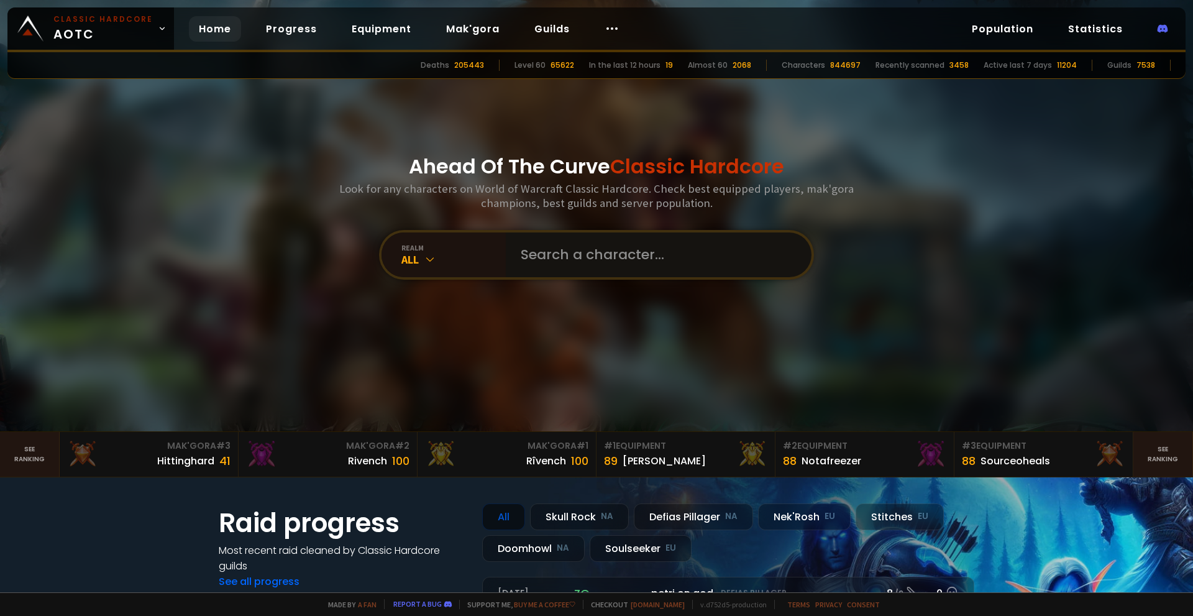
click at [546, 253] on input "text" at bounding box center [654, 254] width 283 height 45
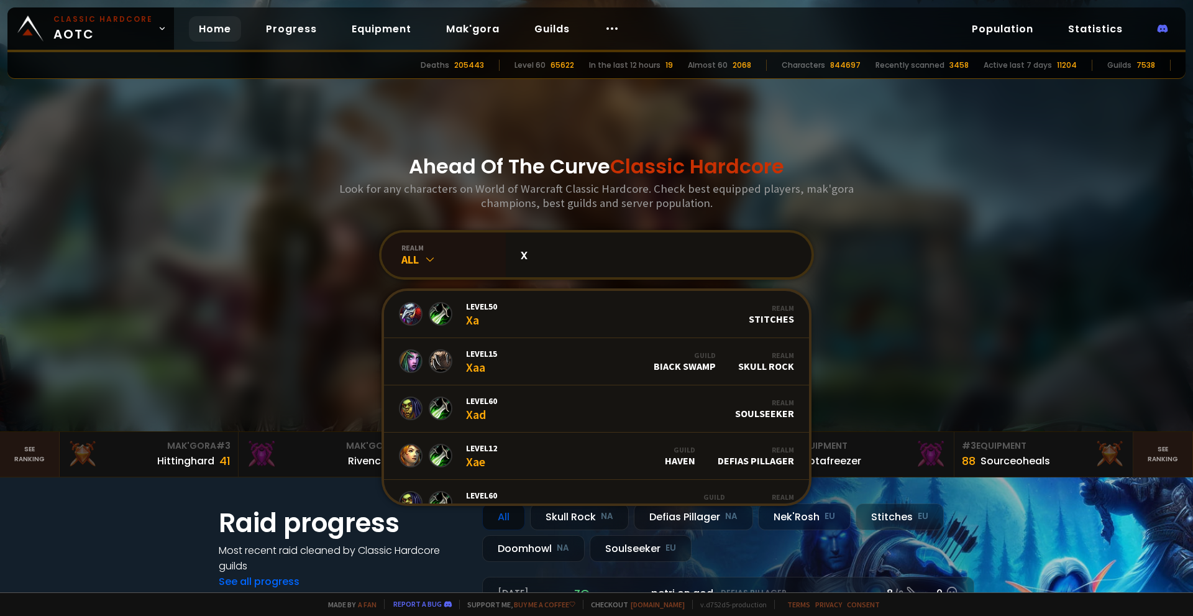
click at [549, 255] on input "x" at bounding box center [654, 254] width 283 height 45
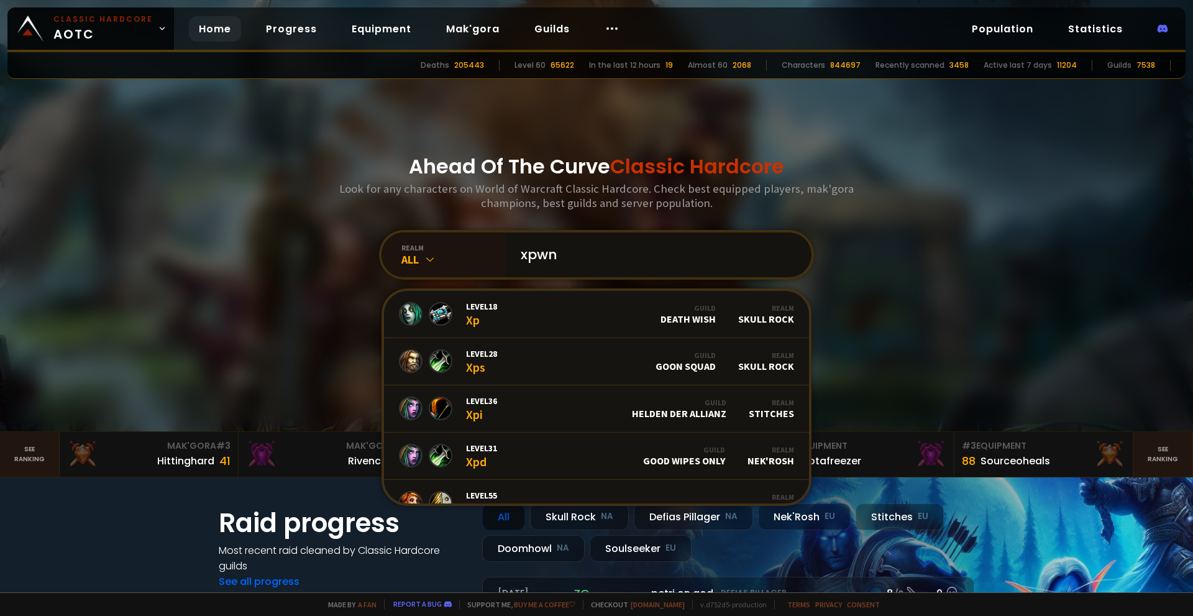
type input "xpwnz"
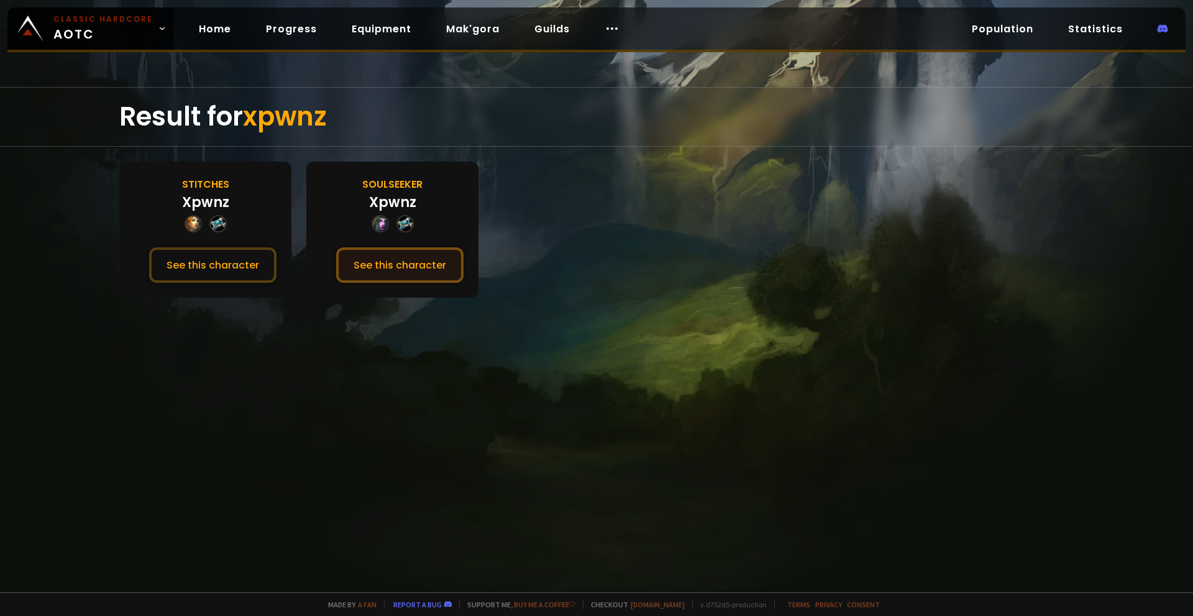
click at [406, 260] on button "See this character" at bounding box center [399, 264] width 127 height 35
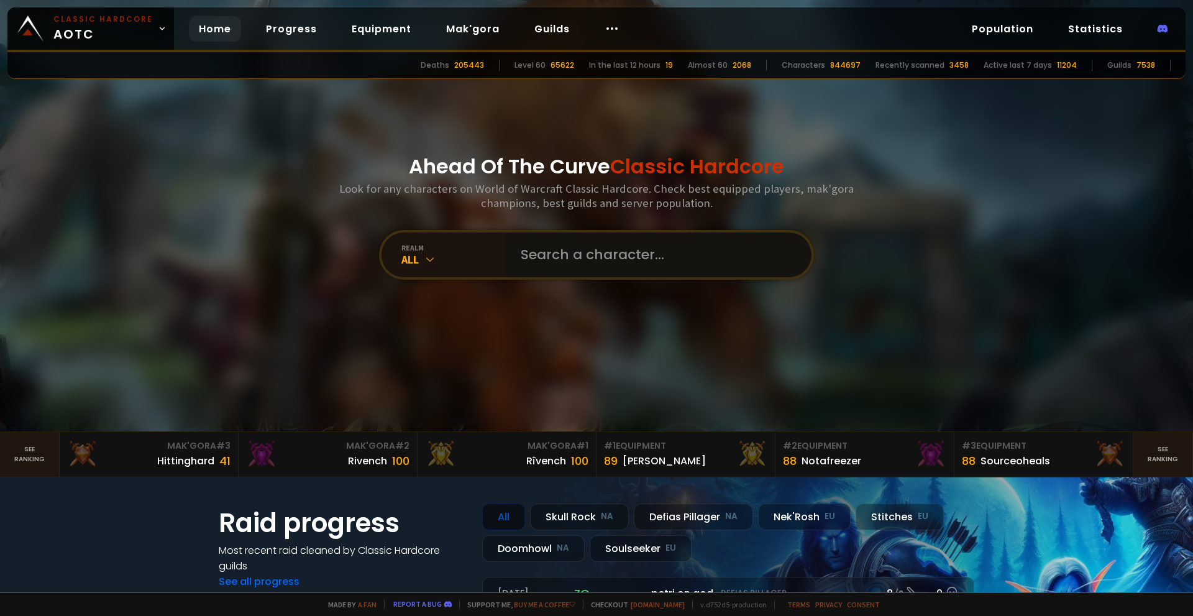
click at [584, 254] on input "text" at bounding box center [654, 254] width 283 height 45
type input "J"
type input "Hiluje"
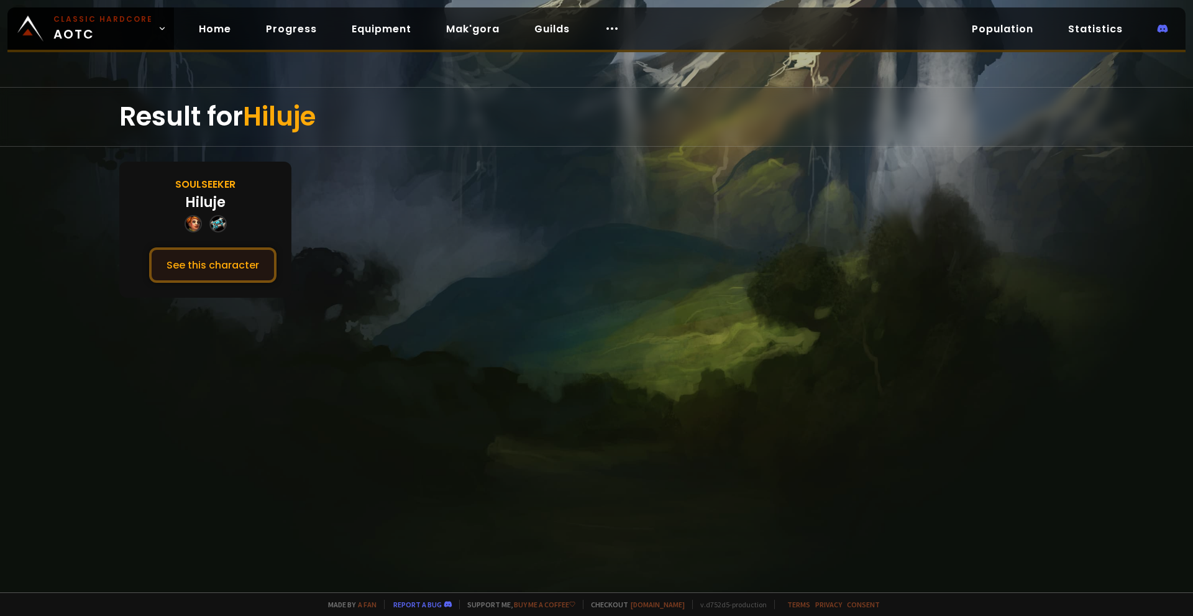
click at [206, 265] on button "See this character" at bounding box center [212, 264] width 127 height 35
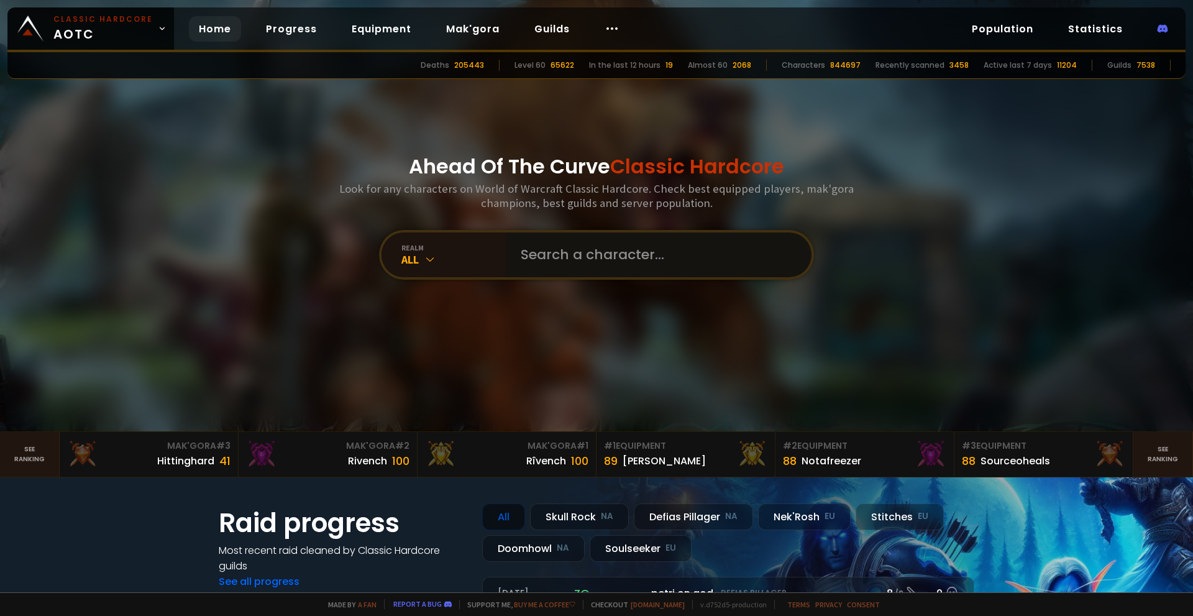
click at [549, 259] on input "text" at bounding box center [654, 254] width 283 height 45
type input "Tatacouscous"
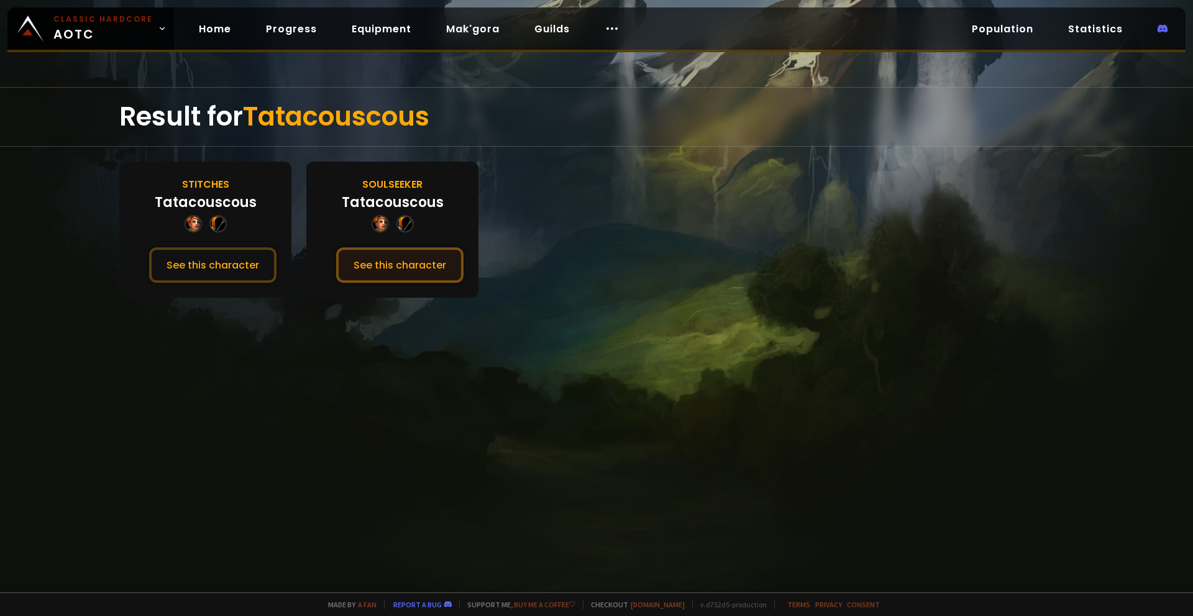
click at [431, 258] on button "See this character" at bounding box center [399, 264] width 127 height 35
